Goal: Find specific fact: Find specific fact

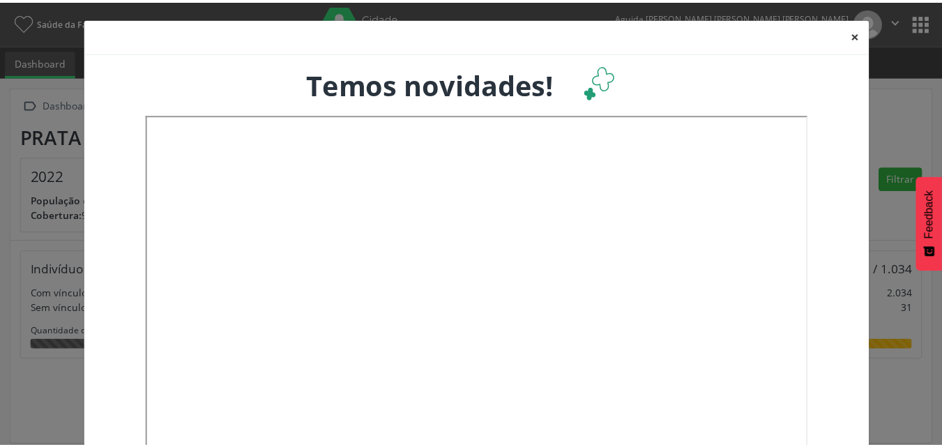
scroll to position [231, 311]
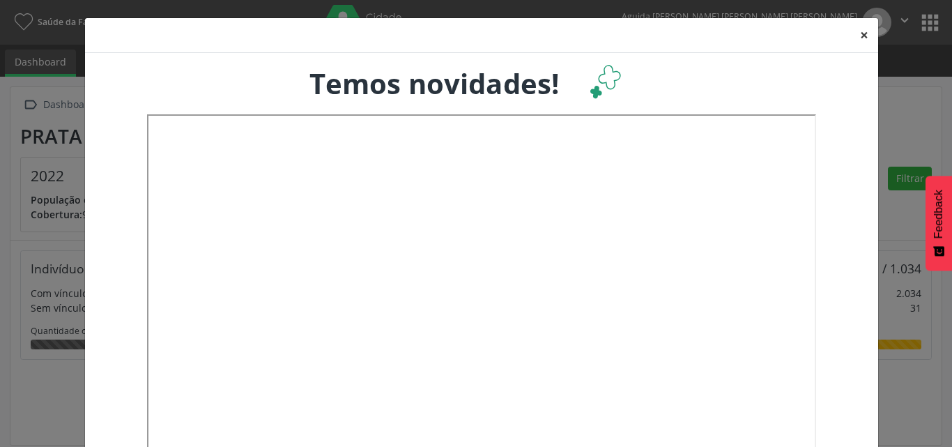
click at [855, 38] on button "×" at bounding box center [865, 35] width 28 height 34
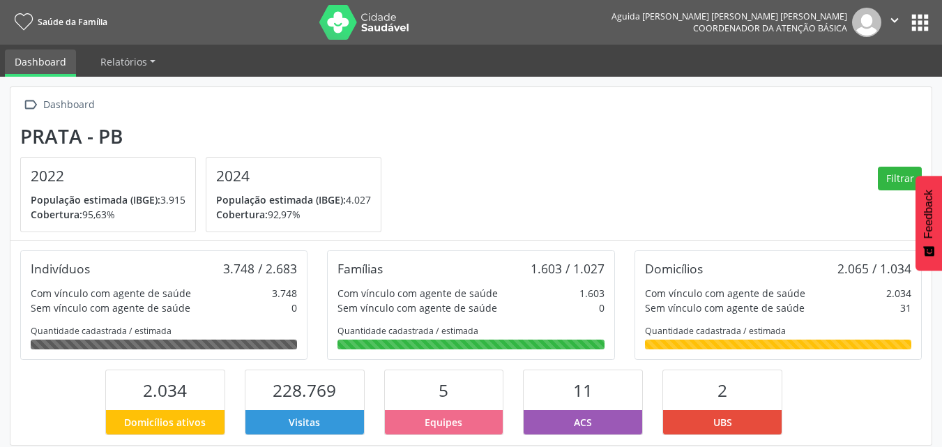
scroll to position [0, 0]
click at [924, 10] on button "apps" at bounding box center [920, 22] width 24 height 24
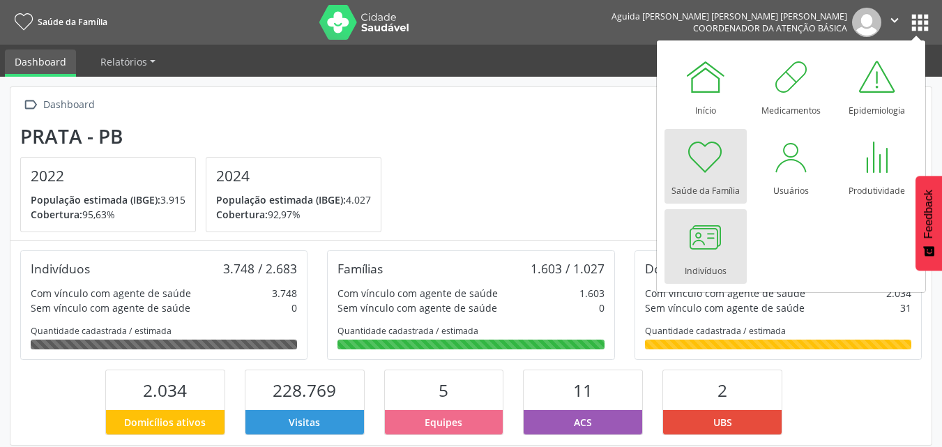
click at [729, 238] on link "Indivíduos" at bounding box center [705, 246] width 82 height 75
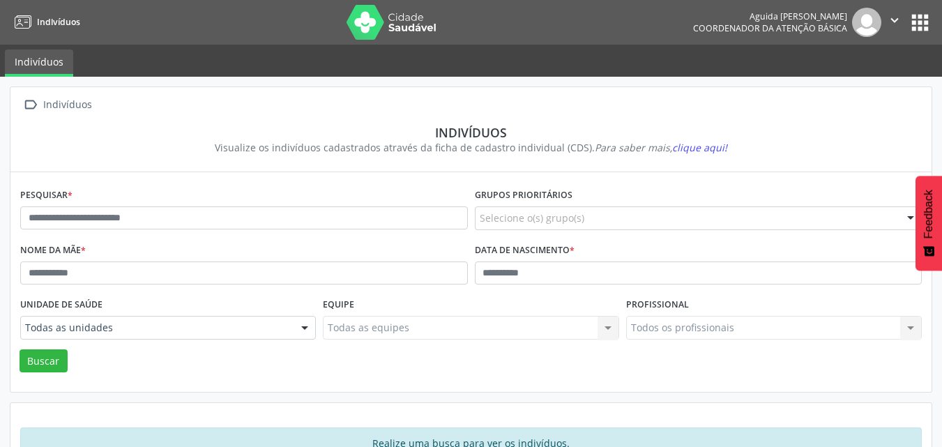
click at [920, 8] on div "Aguida Maria de Lima Prata Leite Coordenador da Atenção Básica  Configurações …" at bounding box center [812, 22] width 239 height 29
click at [917, 20] on button "apps" at bounding box center [920, 22] width 24 height 24
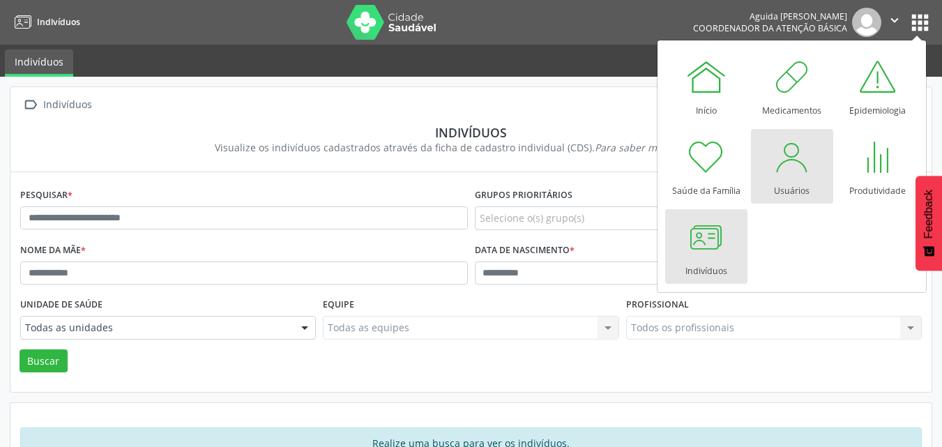
click at [802, 151] on div at bounding box center [792, 157] width 42 height 42
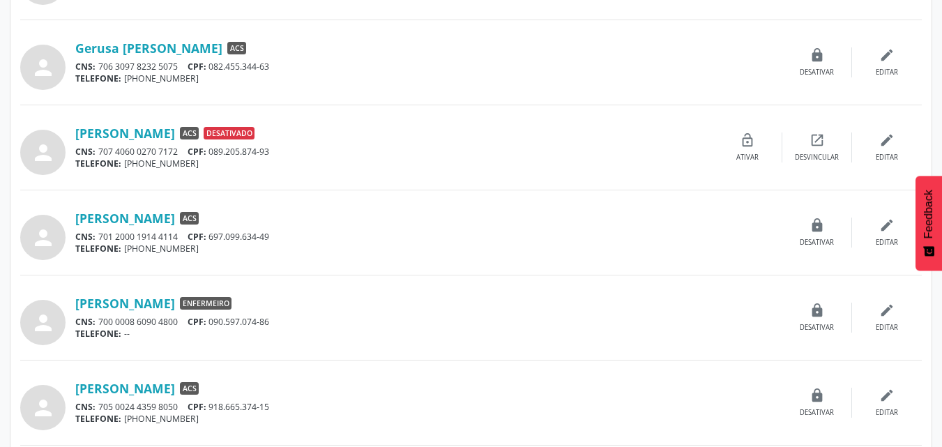
scroll to position [814, 0]
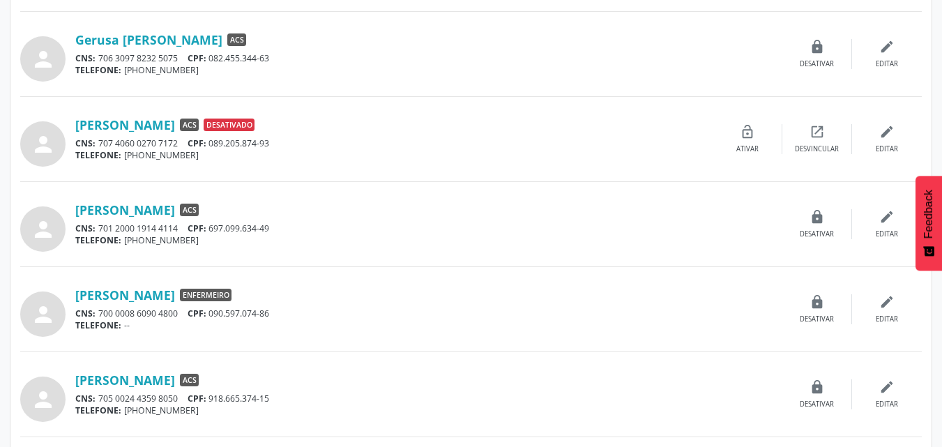
drag, startPoint x: 277, startPoint y: 226, endPoint x: 210, endPoint y: 231, distance: 67.8
click at [210, 231] on div "CNS: 701 2000 1914 4114 CPF: 697.099.634-49" at bounding box center [428, 228] width 707 height 12
copy div "697.099.634-49"
